Goal: Information Seeking & Learning: Learn about a topic

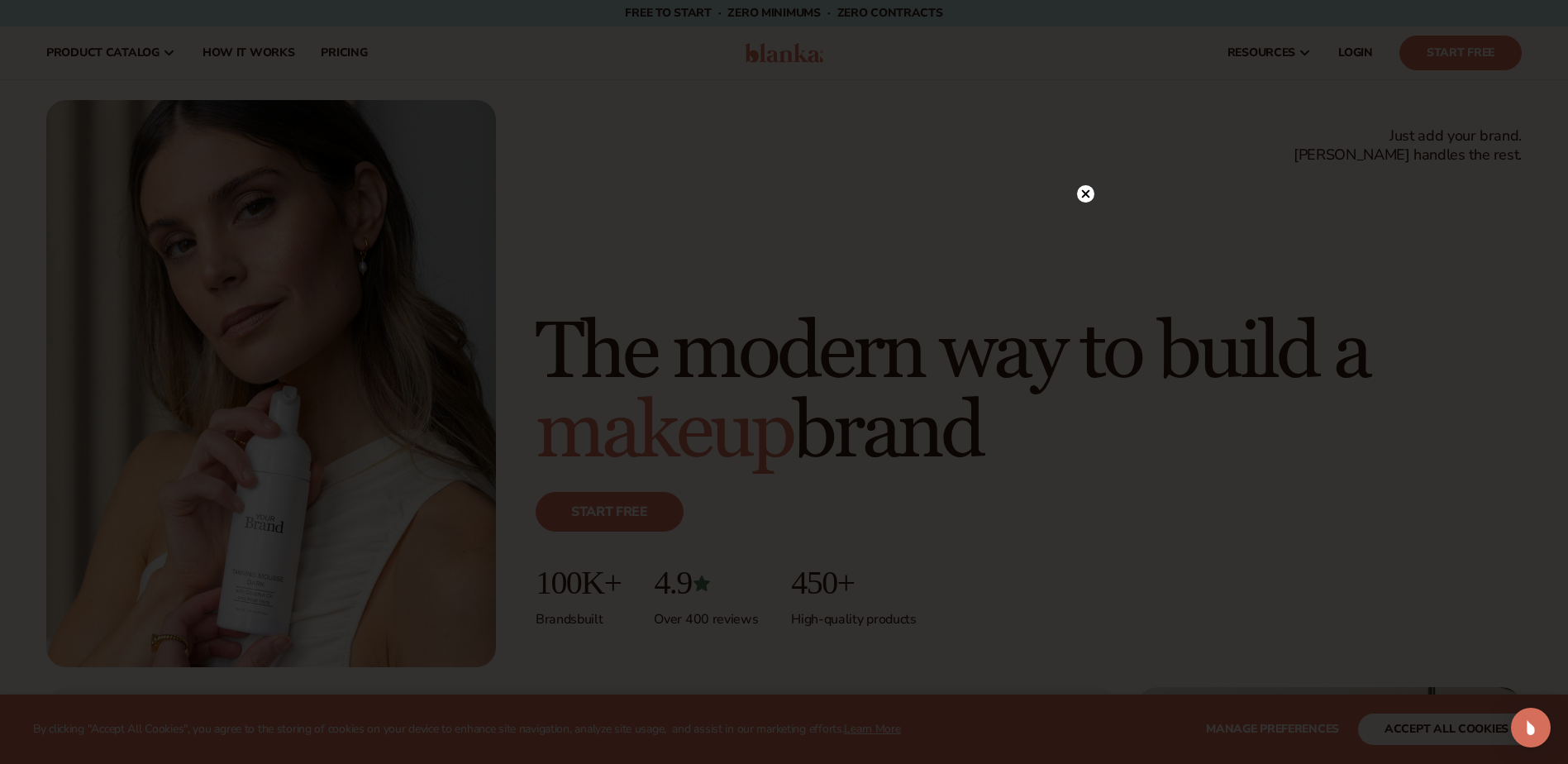
click at [1081, 182] on div at bounding box center [1086, 193] width 17 height 29
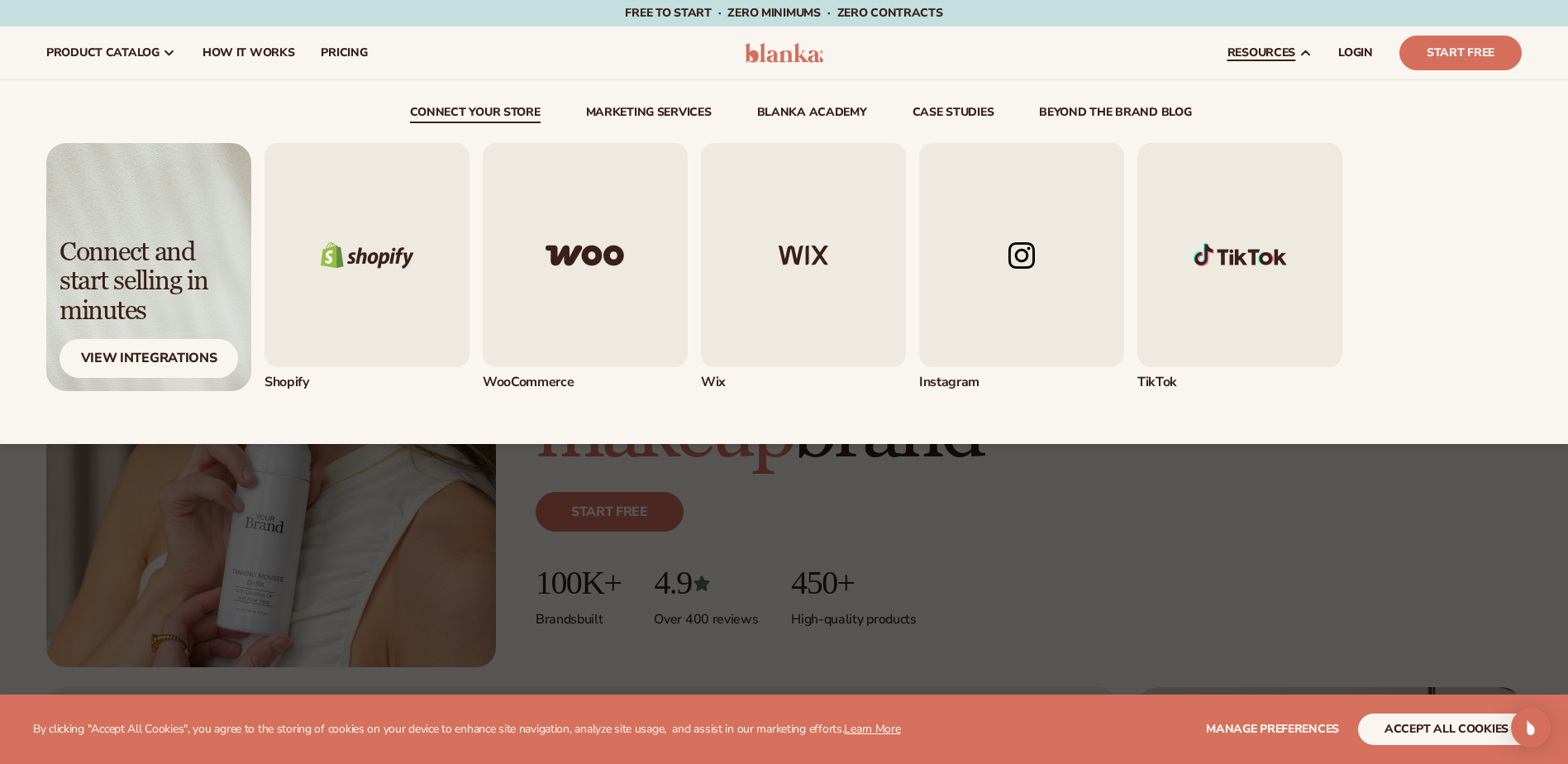
click at [1232, 271] on img "5 / 5" at bounding box center [1240, 255] width 205 height 224
